Goal: Task Accomplishment & Management: Manage account settings

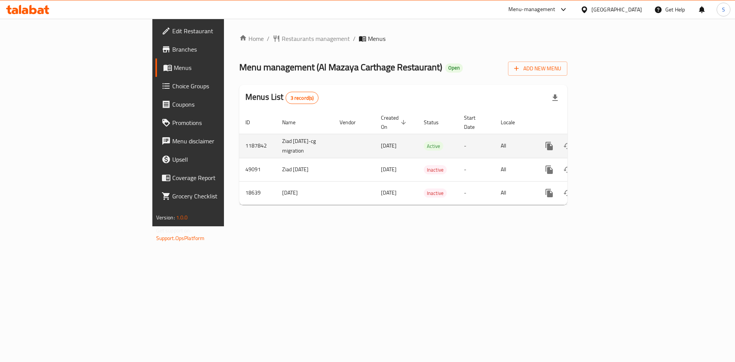
click at [609, 142] on icon "enhanced table" at bounding box center [604, 146] width 9 height 9
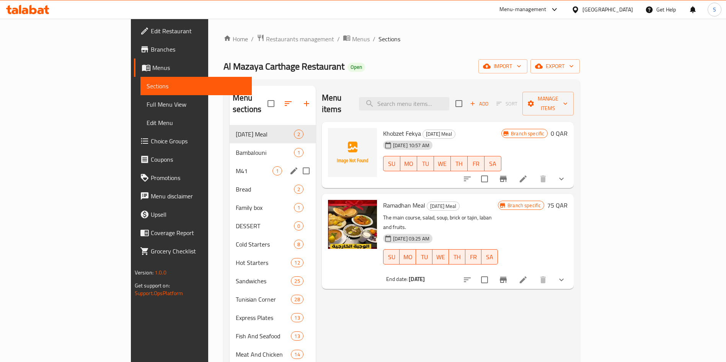
click at [230, 167] on div "M41 1" at bounding box center [273, 171] width 86 height 18
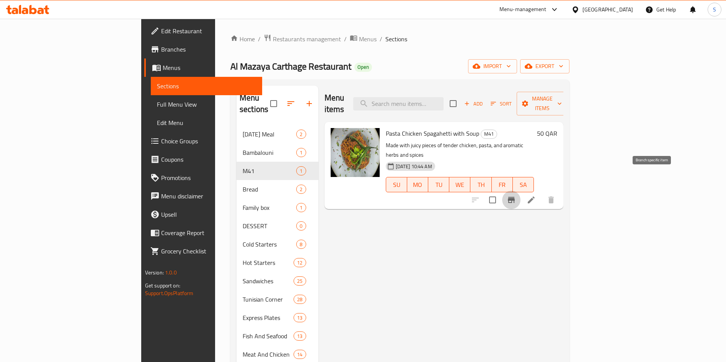
click at [521, 191] on button "Branch-specific-item" at bounding box center [511, 200] width 18 height 18
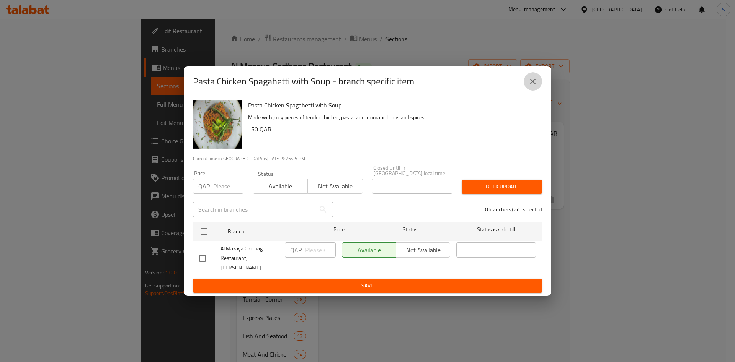
click at [540, 91] on button "close" at bounding box center [533, 81] width 18 height 18
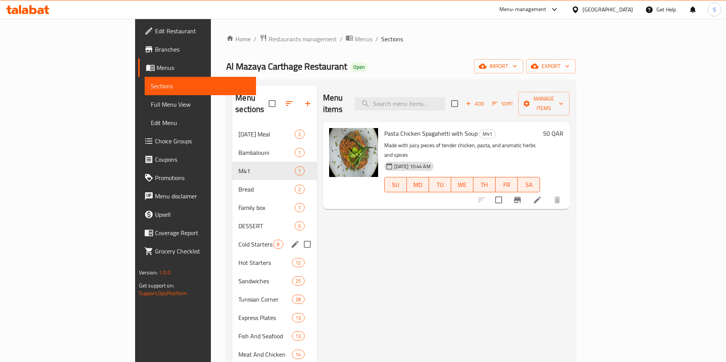
scroll to position [125, 0]
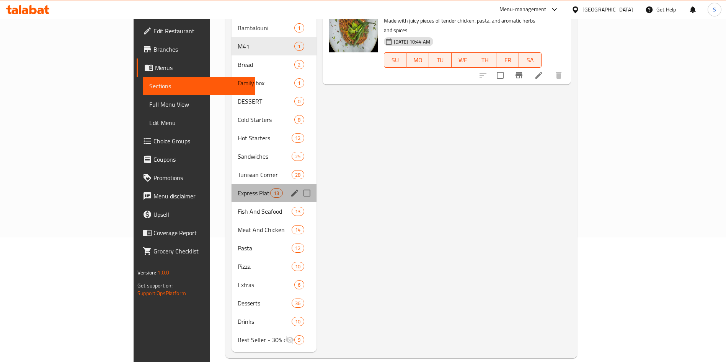
click at [232, 184] on div "Express Plates 13" at bounding box center [274, 193] width 85 height 18
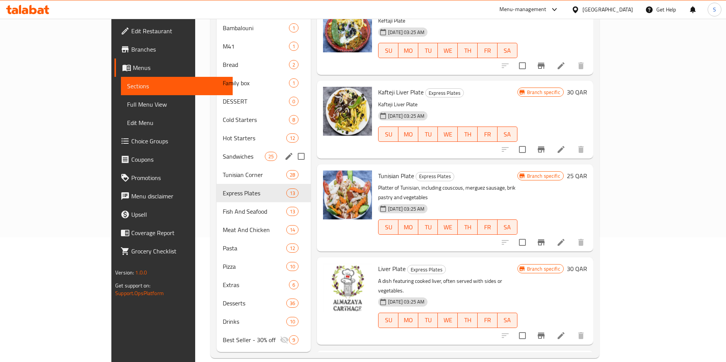
click at [217, 166] on div "Tunisian Corner 28" at bounding box center [264, 175] width 94 height 18
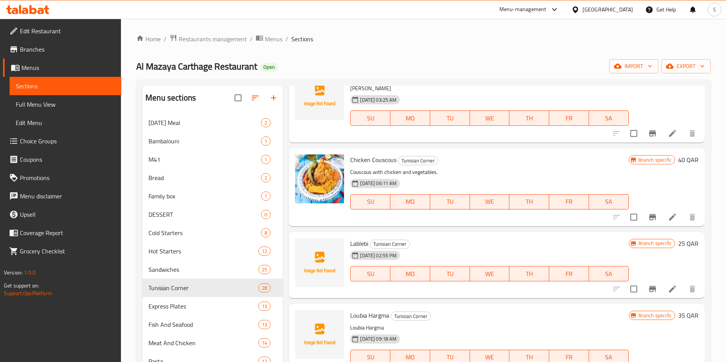
scroll to position [125, 0]
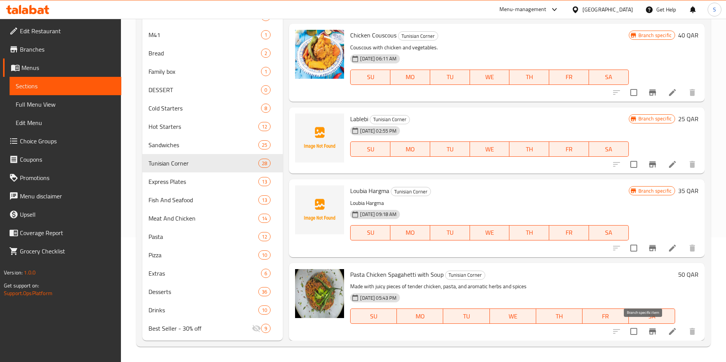
click at [649, 334] on icon "Branch-specific-item" at bounding box center [652, 332] width 7 height 6
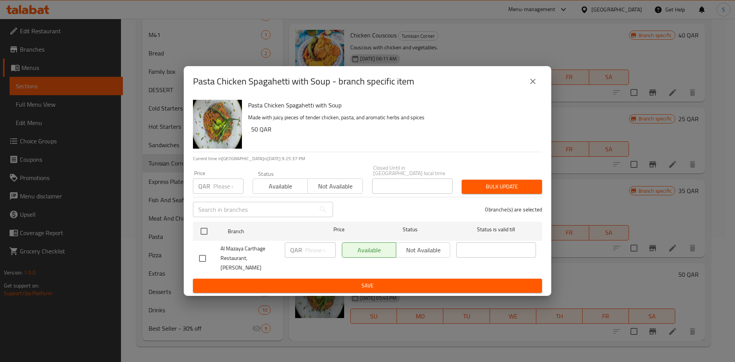
click at [530, 86] on icon "close" at bounding box center [532, 81] width 9 height 9
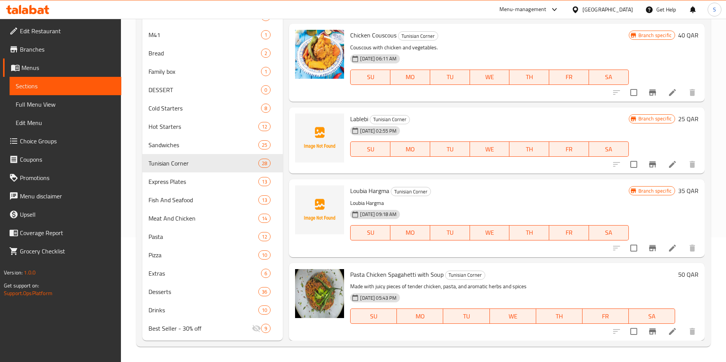
click at [607, 88] on div at bounding box center [654, 92] width 94 height 18
